Goal: Communication & Community: Answer question/provide support

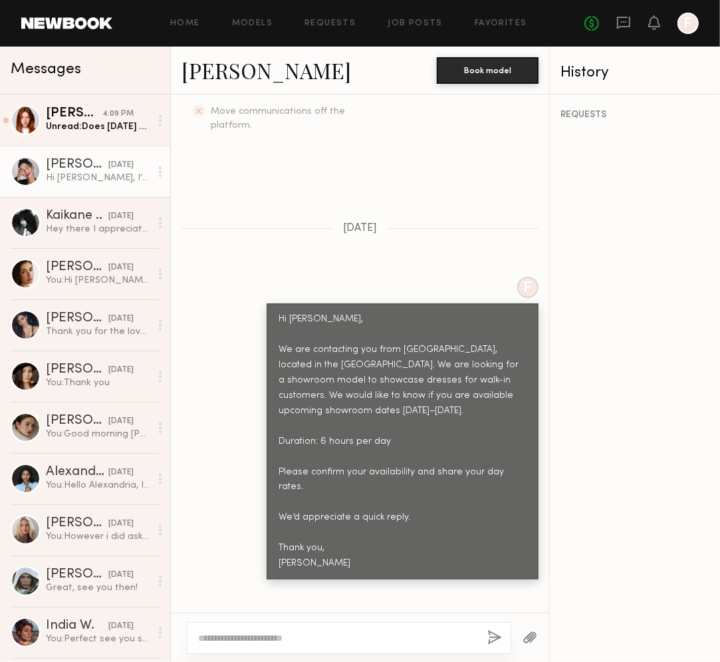
scroll to position [555, 0]
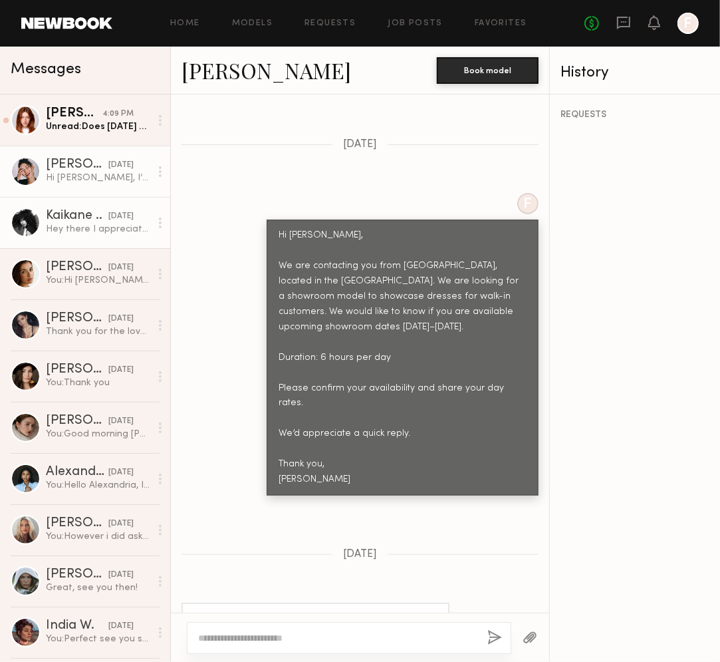
click at [101, 237] on link "Kaikane .. [DATE] Hey there I appreciate your interest, however I am booked til…" at bounding box center [85, 222] width 170 height 51
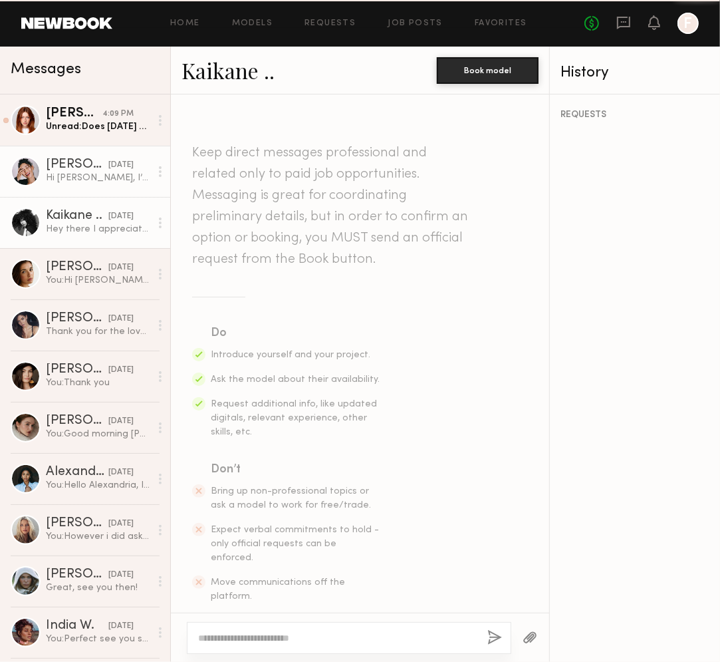
scroll to position [436, 0]
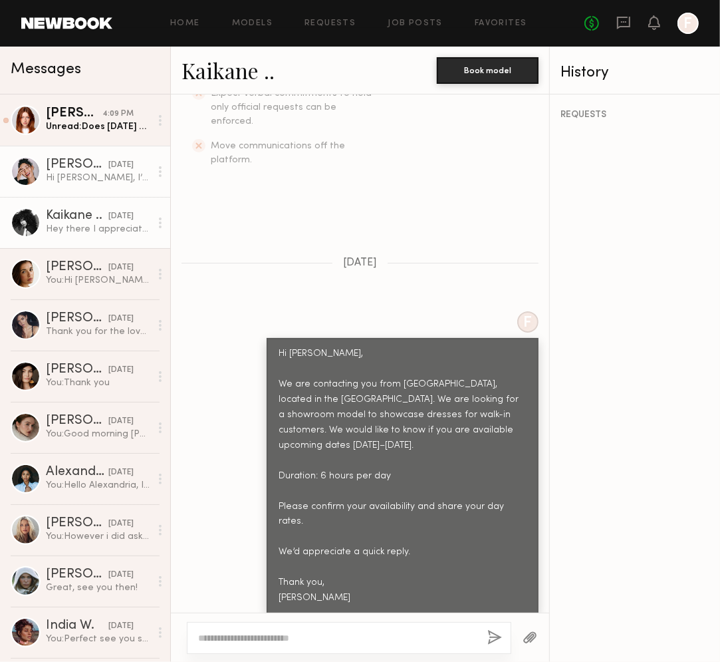
click at [97, 180] on div "Hi [PERSON_NAME], I’m available on mentioned dates. My day rate is $950" at bounding box center [98, 178] width 104 height 13
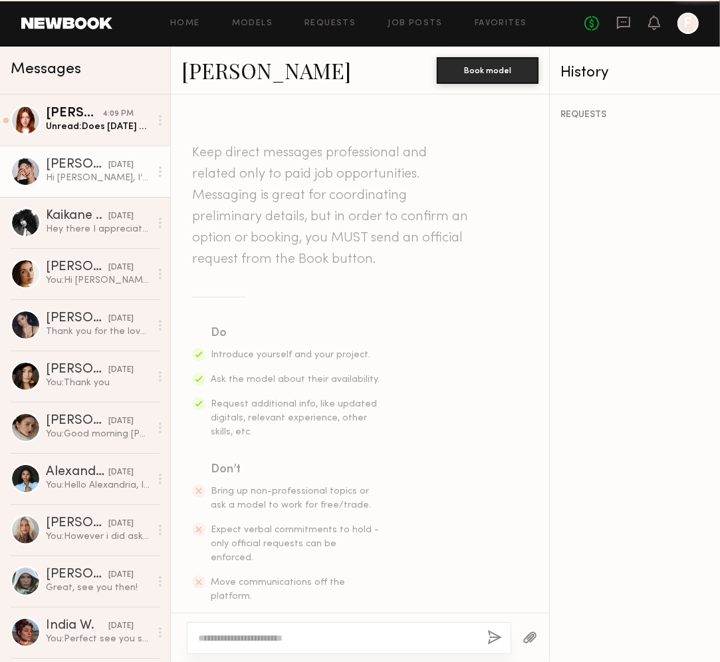
scroll to position [555, 0]
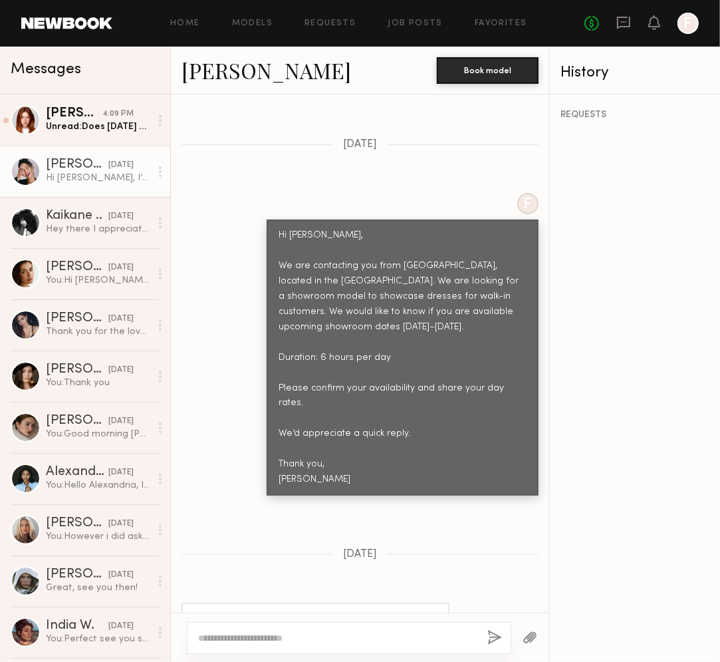
click at [468, 549] on div "[DATE]" at bounding box center [360, 554] width 378 height 11
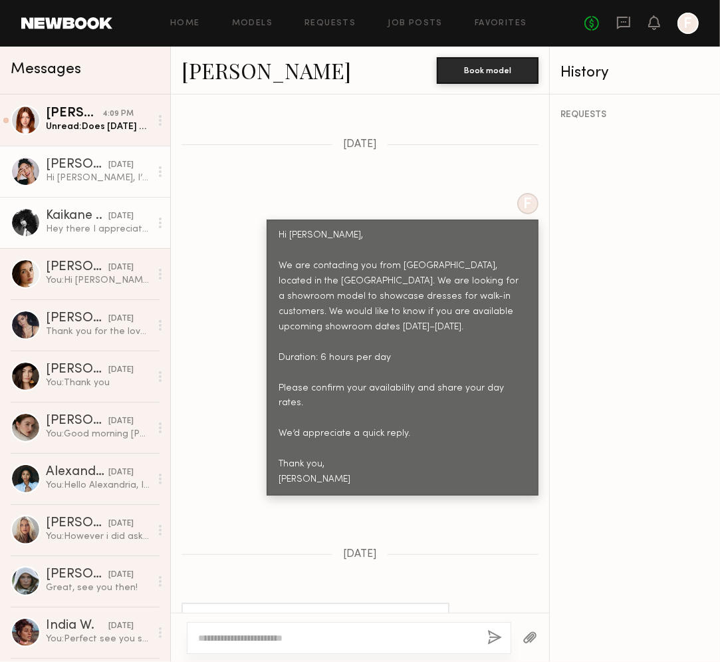
click at [113, 241] on link "Kaikane .. [DATE] Hey there I appreciate your interest, however I am booked til…" at bounding box center [85, 222] width 170 height 51
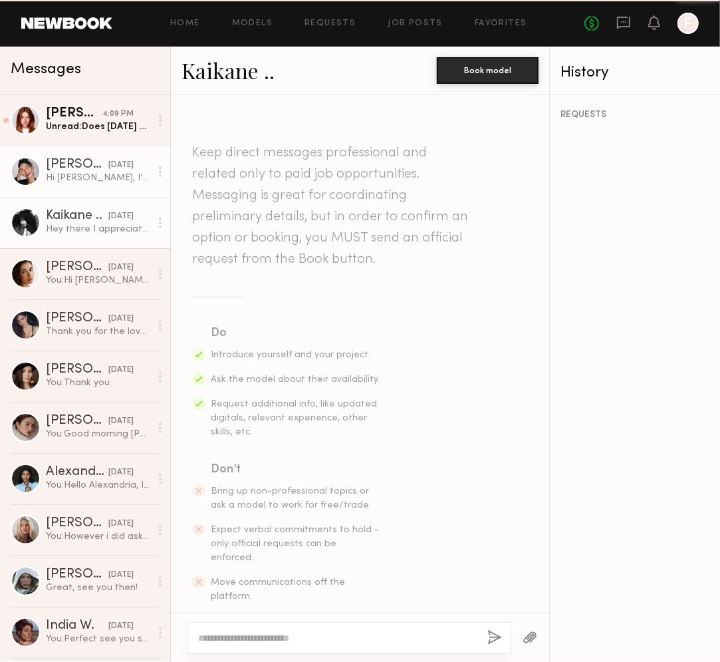
scroll to position [436, 0]
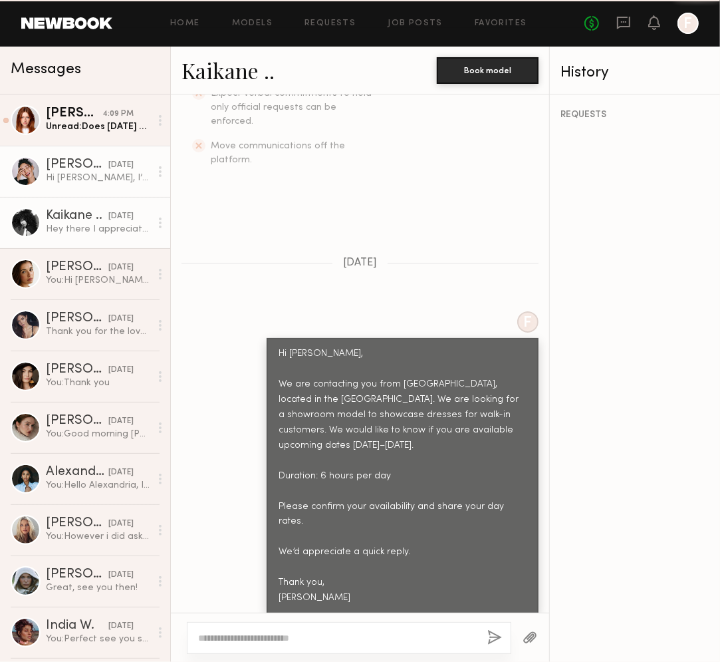
click at [104, 180] on div "Hi [PERSON_NAME], I’m available on mentioned dates. My day rate is $950" at bounding box center [98, 178] width 104 height 13
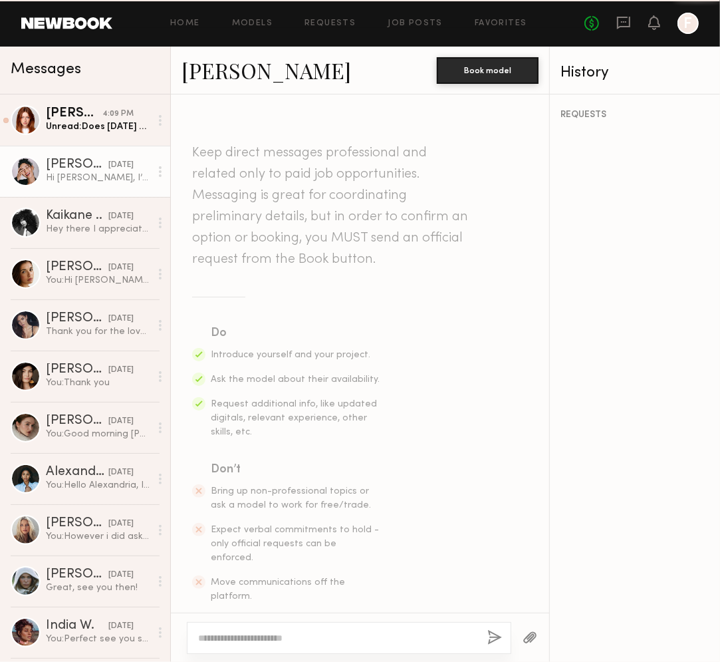
scroll to position [555, 0]
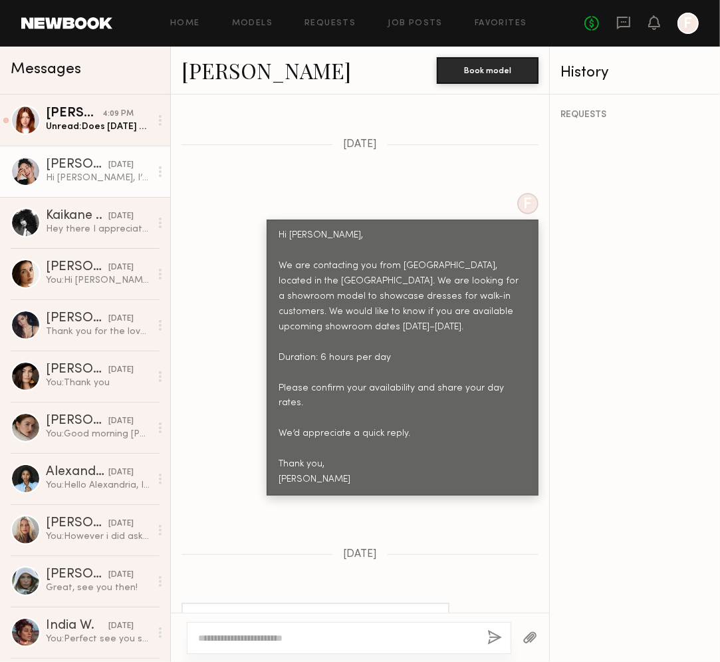
click at [654, 177] on div "REQUESTS" at bounding box center [635, 377] width 170 height 567
click at [223, 193] on div "F Hi [PERSON_NAME], We are contacting you from [GEOGRAPHIC_DATA], located in th…" at bounding box center [360, 344] width 378 height 303
click at [271, 149] on div "Keep direct messages professional and related only to paid job opportunities. M…" at bounding box center [360, 353] width 378 height 518
click at [73, 137] on link "[PERSON_NAME] 4:09 PM Unread: Does [DATE] work?" at bounding box center [85, 119] width 170 height 51
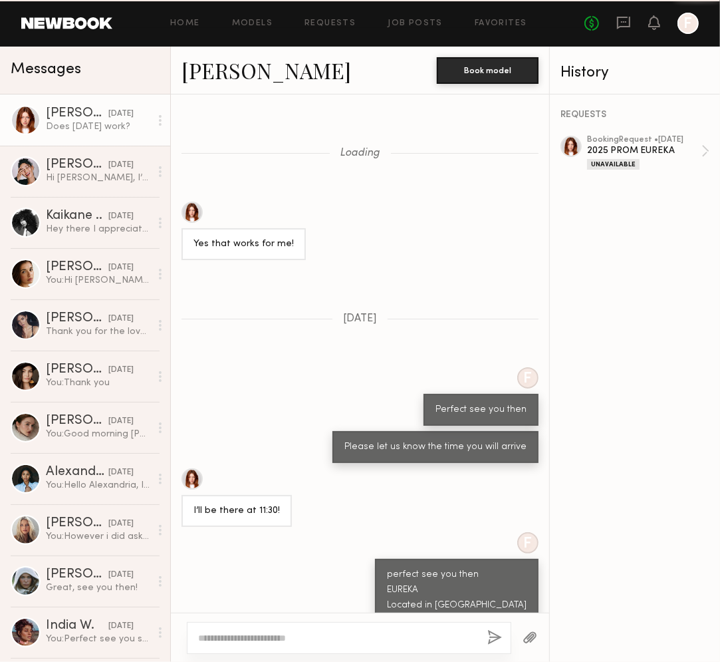
scroll to position [2116, 0]
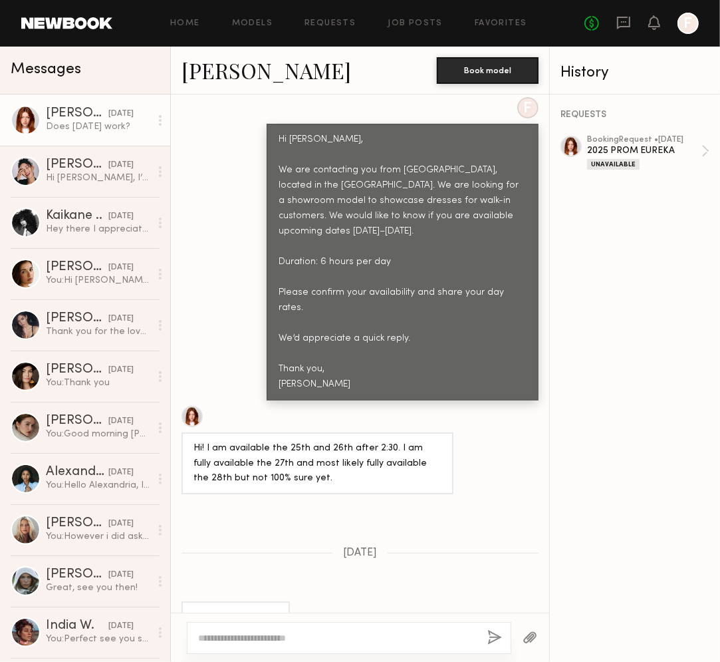
click at [428, 543] on div "Loading Yes that works for me! [DATE] F Perfect see you then Please let us know…" at bounding box center [360, 353] width 378 height 518
click at [70, 168] on div "[PERSON_NAME]" at bounding box center [77, 164] width 63 height 13
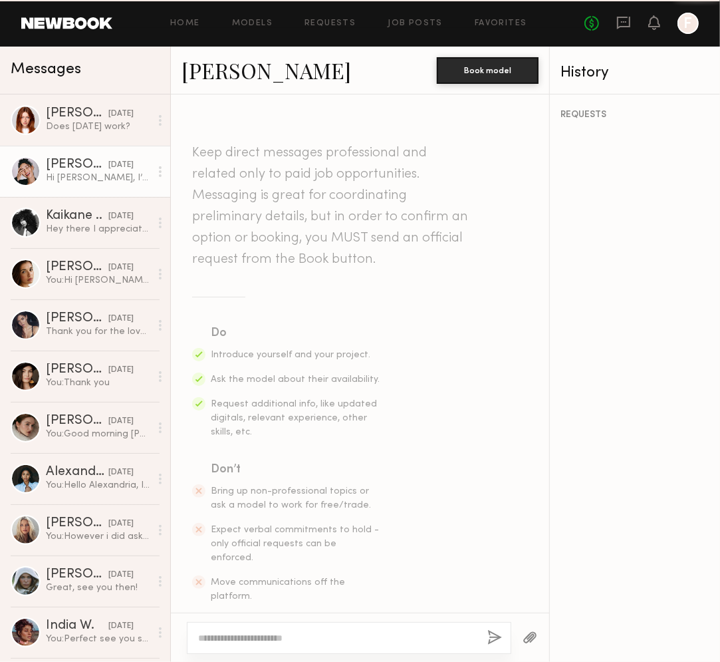
scroll to position [555, 0]
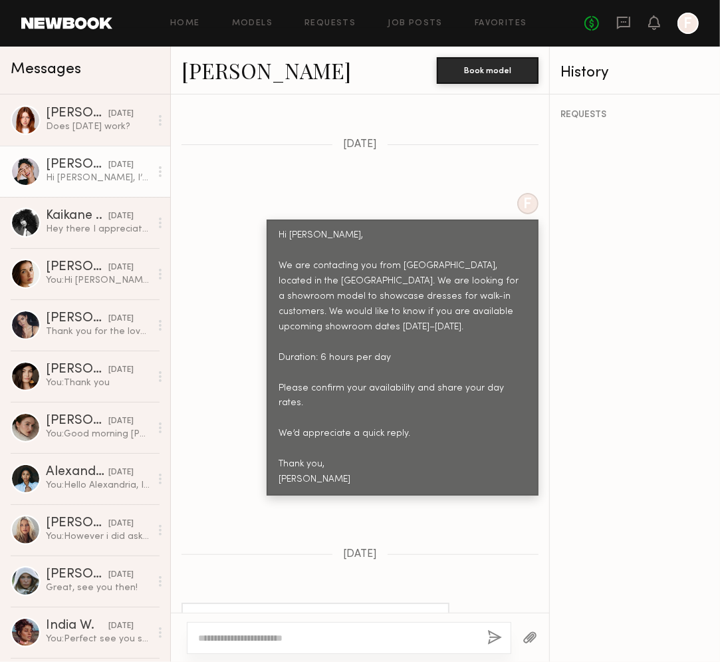
click at [447, 528] on div "Keep direct messages professional and related only to paid job opportunities. M…" at bounding box center [360, 353] width 378 height 518
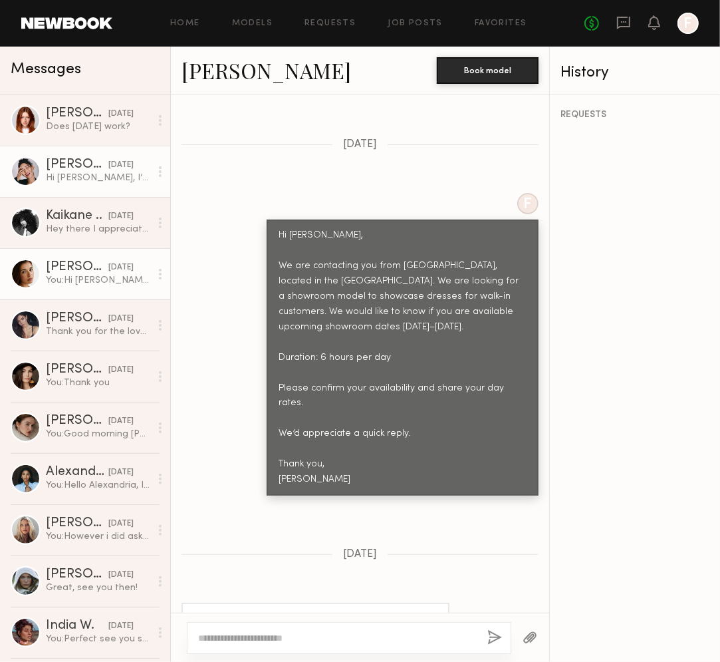
click at [74, 289] on link "[PERSON_NAME] [DATE] You: Hi [PERSON_NAME], We are contacting you from [GEOGRAP…" at bounding box center [85, 273] width 170 height 51
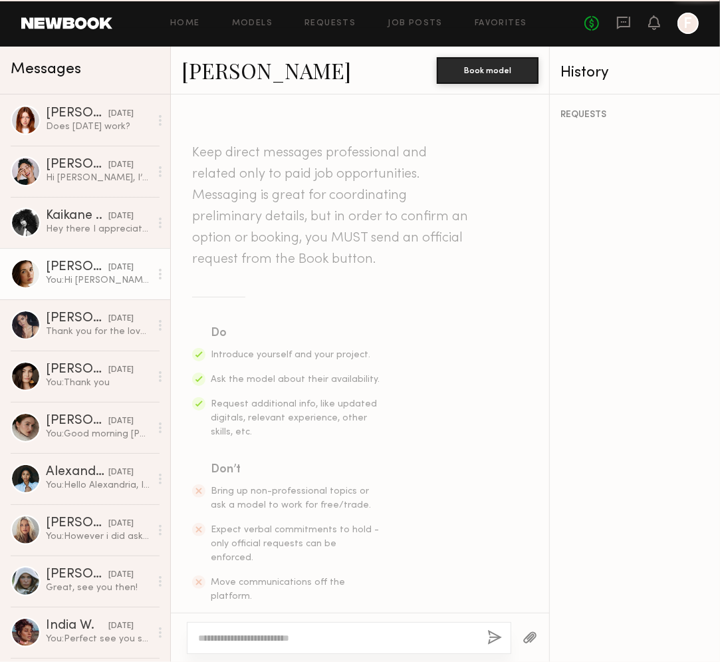
scroll to position [400, 0]
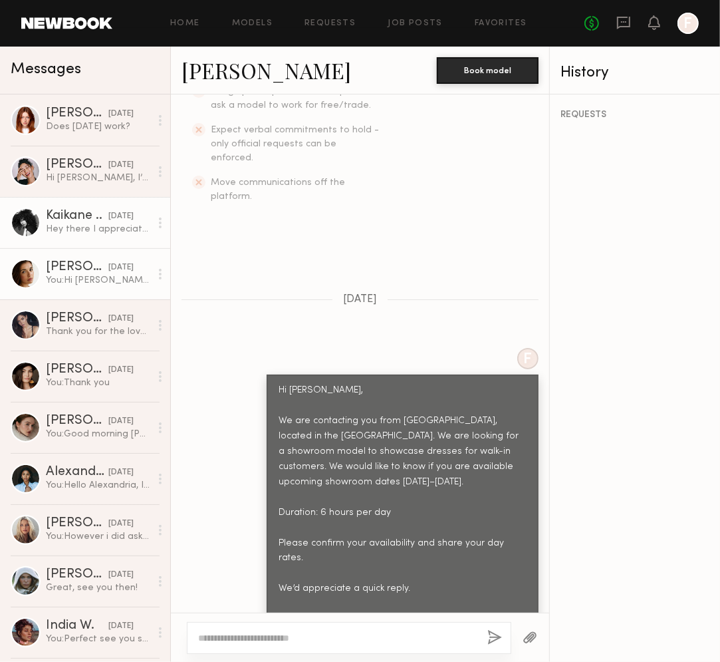
click at [80, 240] on link "Kaikane .. [DATE] Hey there I appreciate your interest, however I am booked til…" at bounding box center [85, 222] width 170 height 51
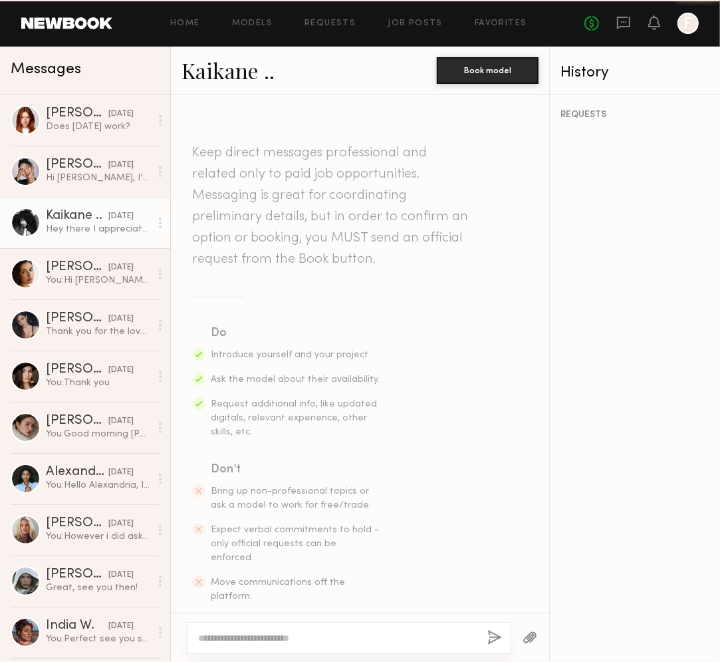
scroll to position [436, 0]
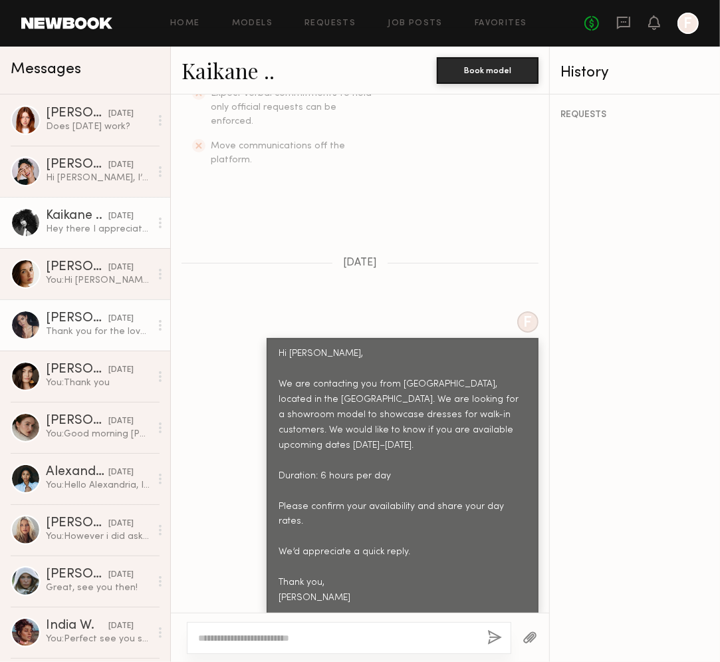
click at [77, 347] on link "[PERSON_NAME] [DATE] Thank you for the lovely day!!" at bounding box center [85, 324] width 170 height 51
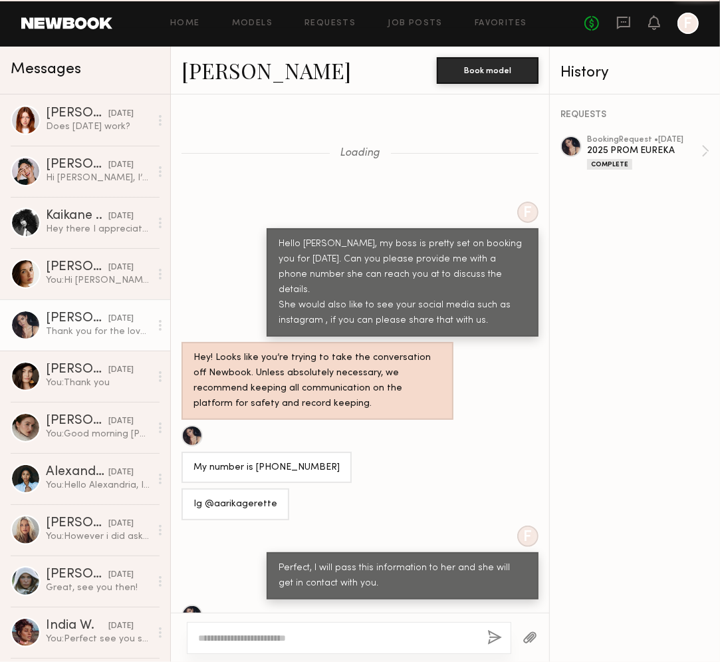
scroll to position [744, 0]
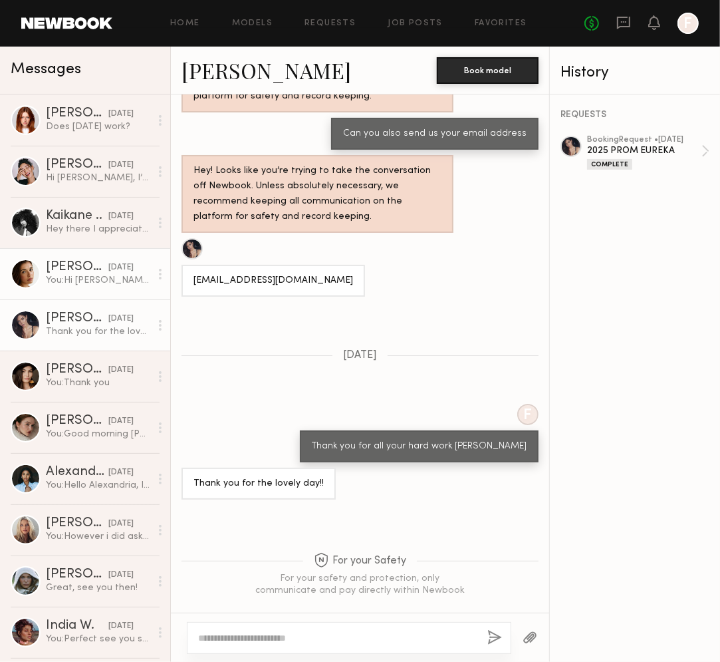
click at [80, 277] on div "You: Hi [PERSON_NAME], We are contacting you from [GEOGRAPHIC_DATA], located in…" at bounding box center [98, 280] width 104 height 13
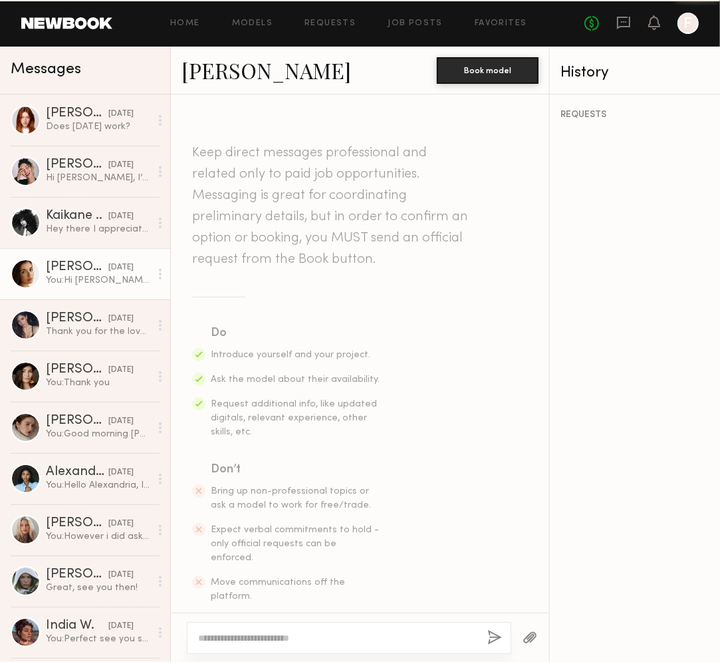
scroll to position [400, 0]
